Goal: Check status: Check status

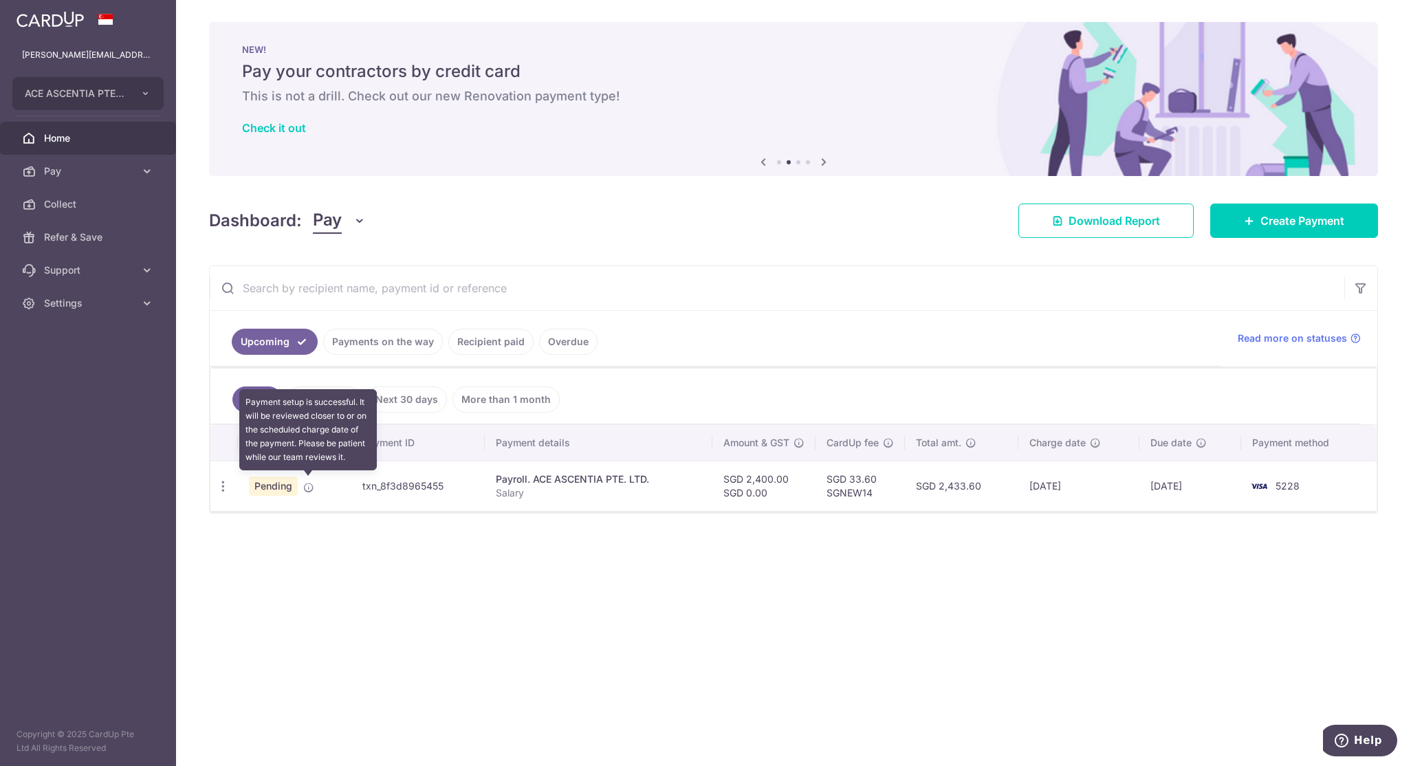
click at [312, 487] on icon at bounding box center [308, 487] width 11 height 11
